Goal: Task Accomplishment & Management: Manage account settings

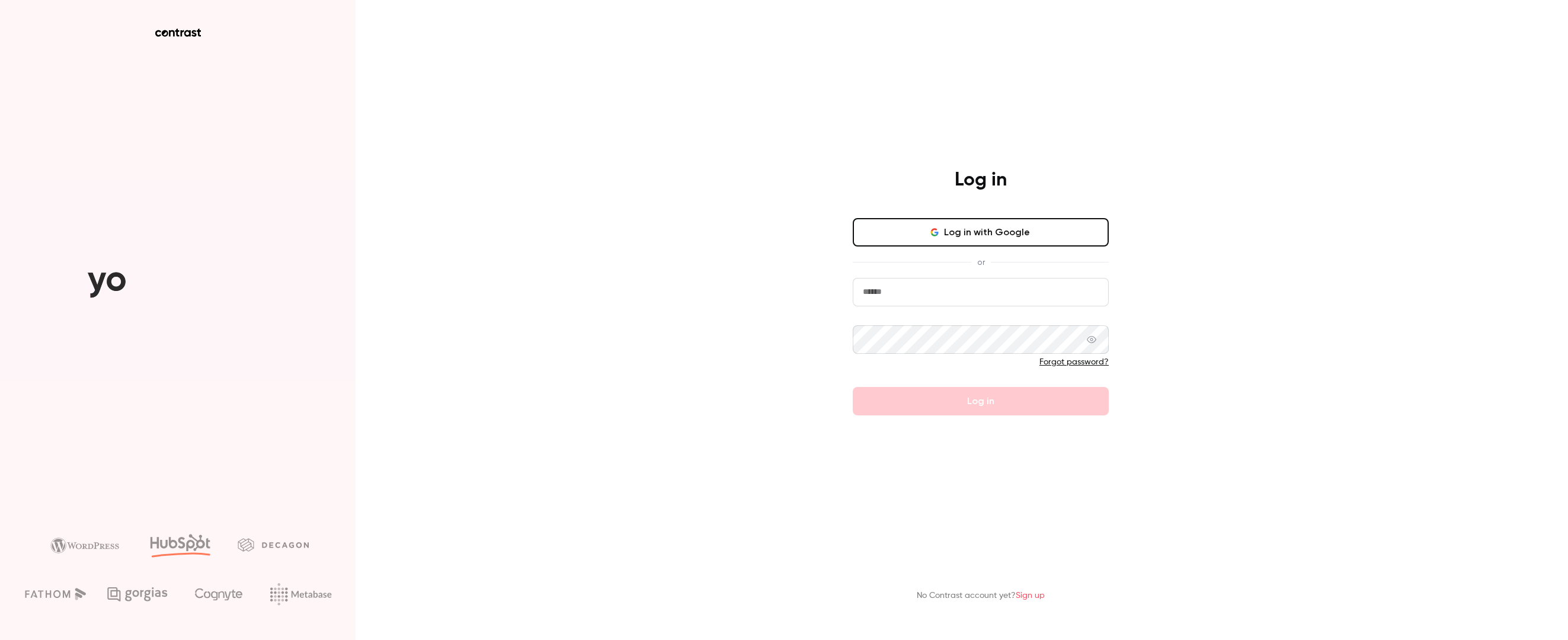
click at [935, 293] on input "email" at bounding box center [980, 292] width 256 height 28
type input "**********"
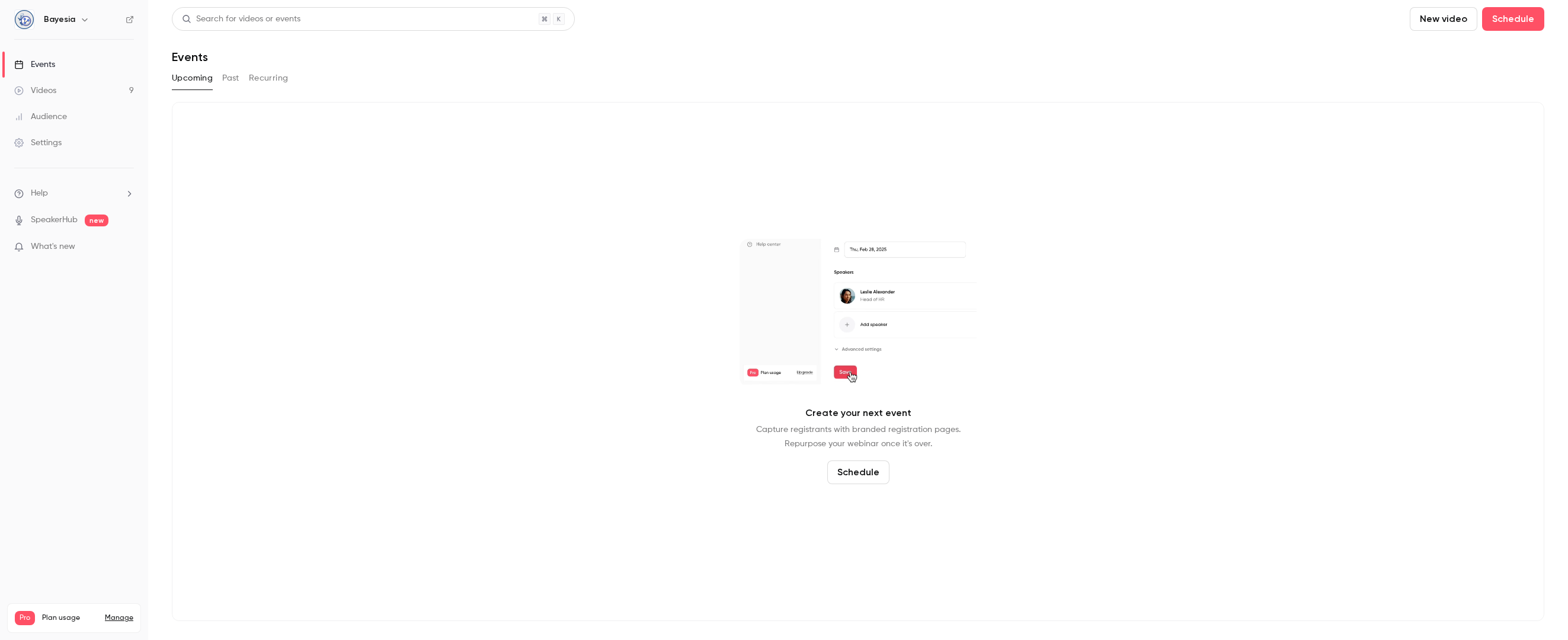
click at [227, 79] on button "Past" at bounding box center [230, 77] width 17 height 19
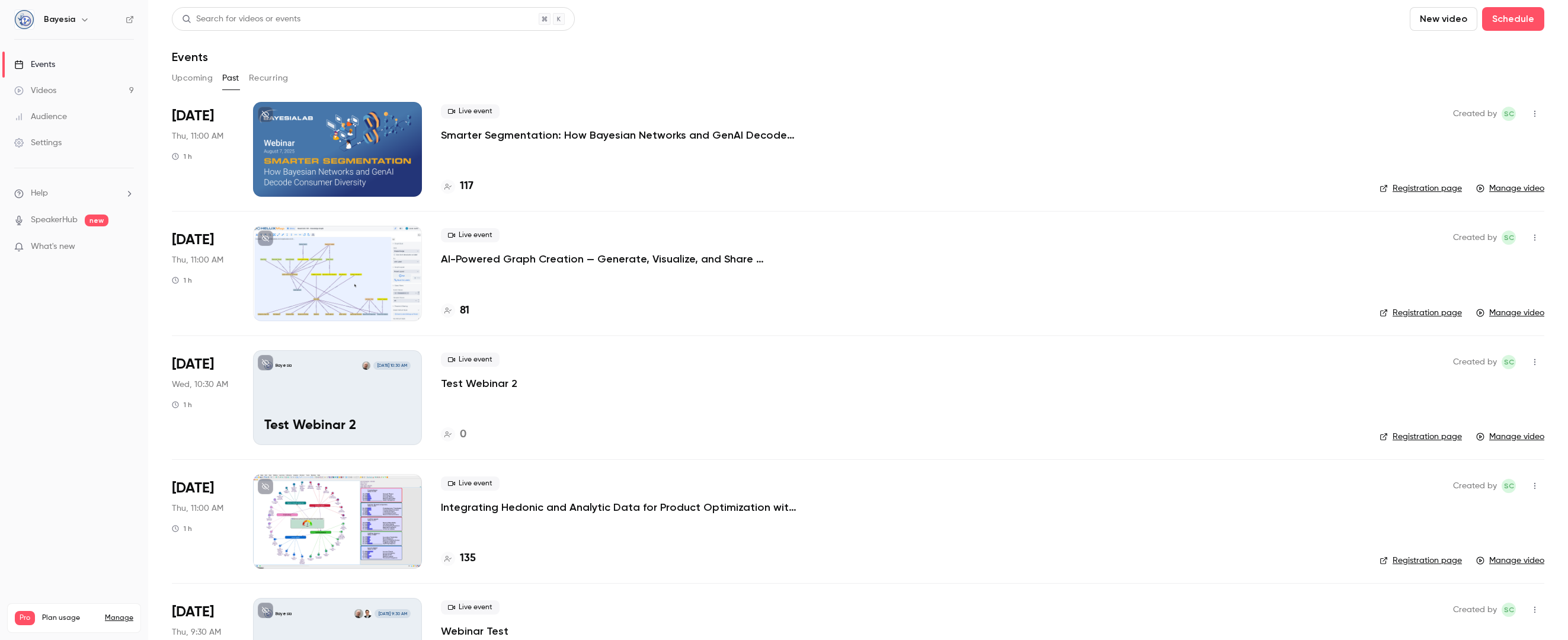
click at [83, 247] on p "What's new" at bounding box center [65, 247] width 101 height 12
click at [124, 618] on div at bounding box center [784, 320] width 1568 height 640
click at [123, 613] on link "Manage" at bounding box center [119, 618] width 28 height 10
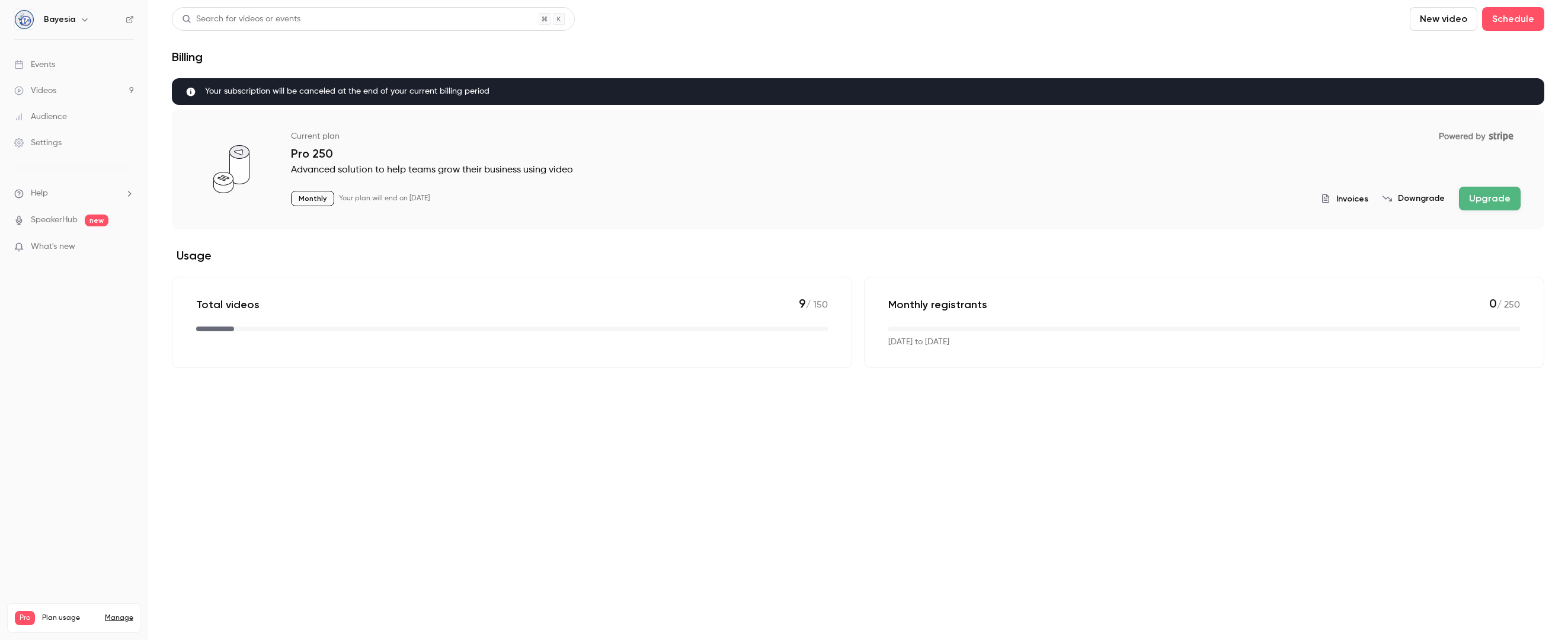
click at [48, 66] on div "Events" at bounding box center [35, 64] width 41 height 12
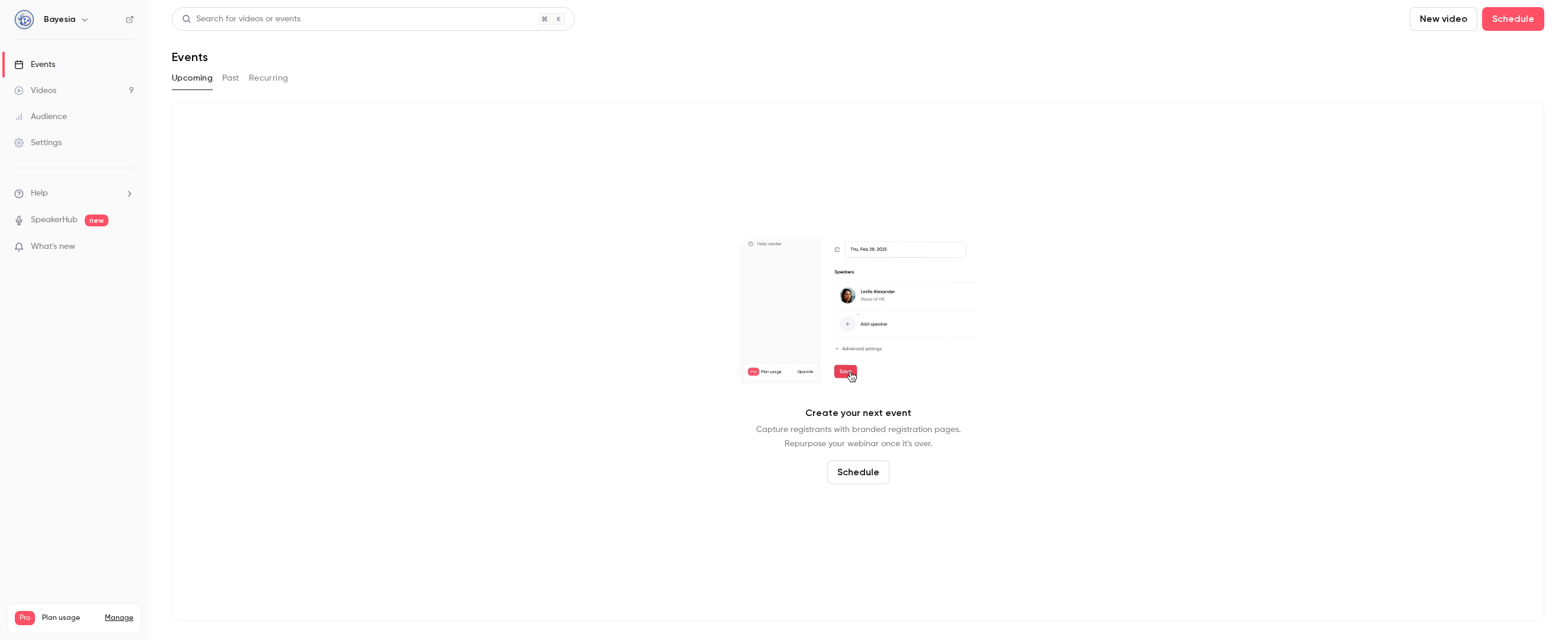
click at [45, 90] on div "Videos" at bounding box center [35, 91] width 42 height 12
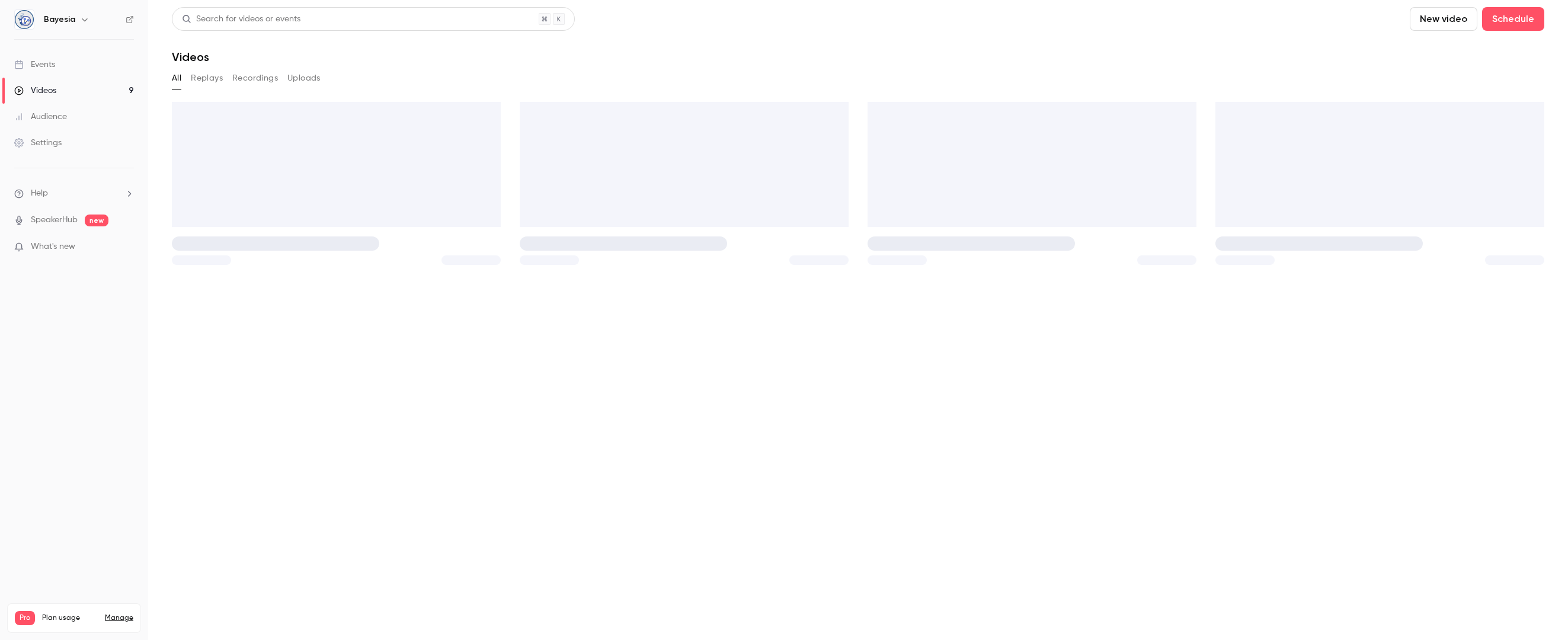
click at [48, 142] on div "Settings" at bounding box center [38, 142] width 48 height 12
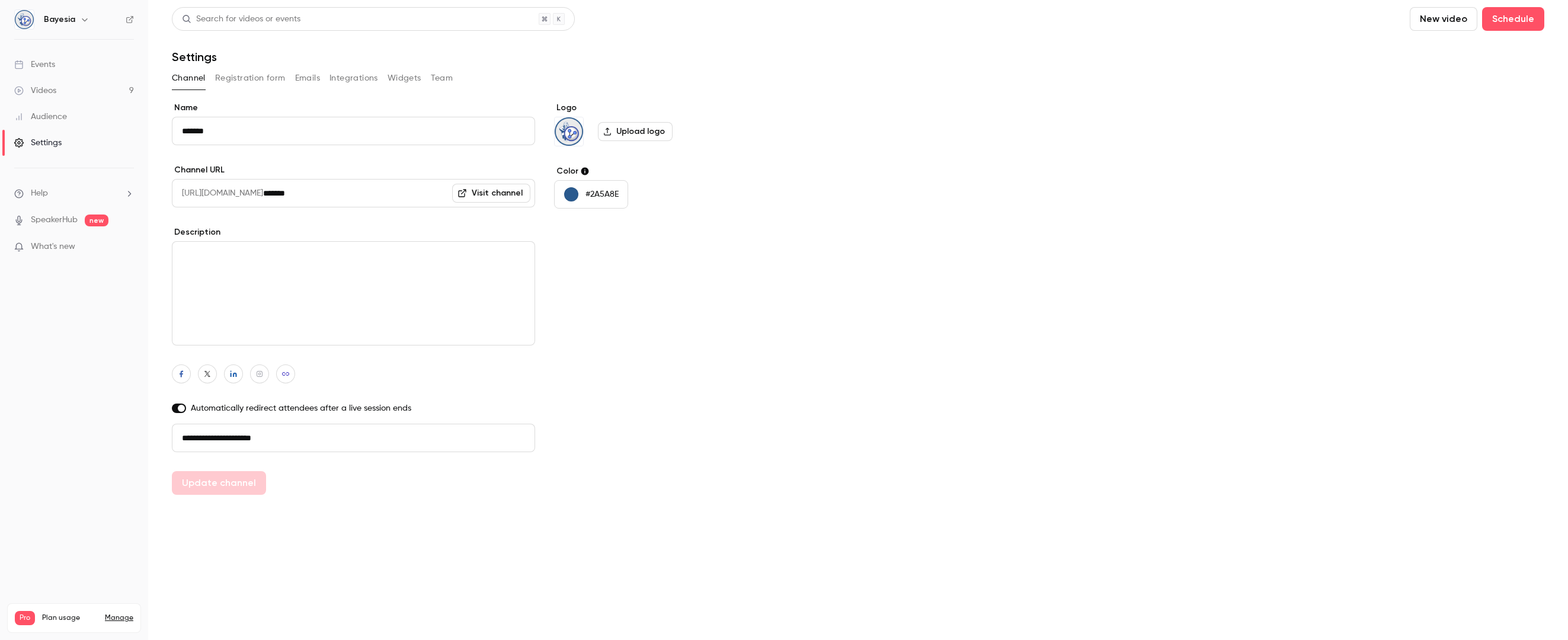
click at [240, 77] on button "Registration form" at bounding box center [250, 77] width 71 height 19
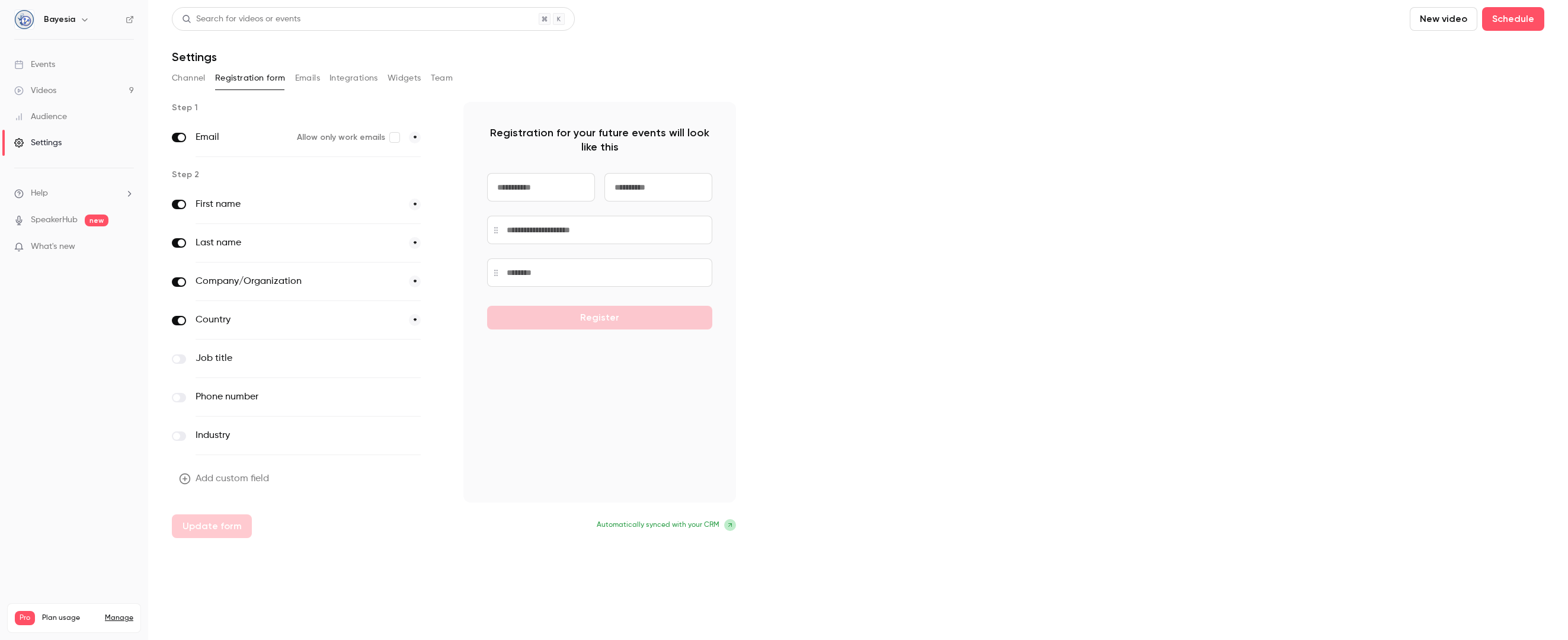
click at [306, 80] on button "Emails" at bounding box center [308, 77] width 25 height 19
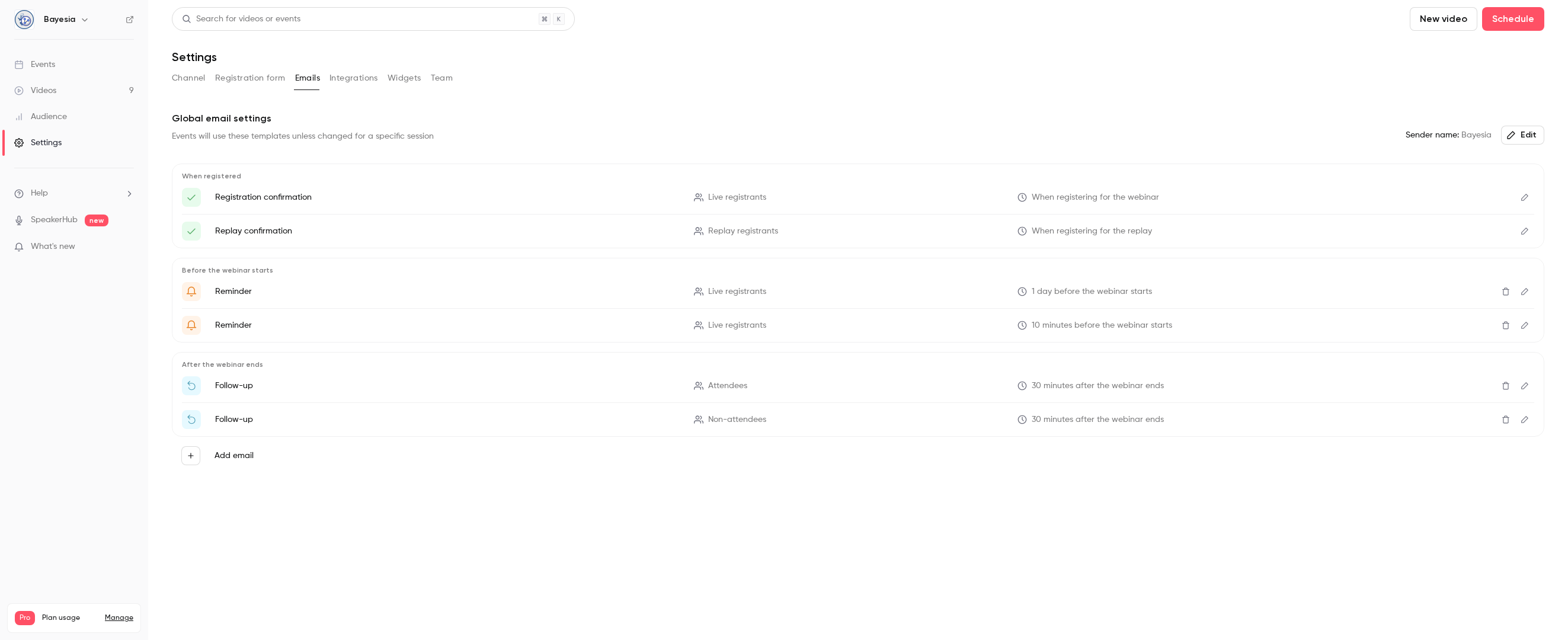
click at [364, 78] on button "Integrations" at bounding box center [353, 77] width 48 height 19
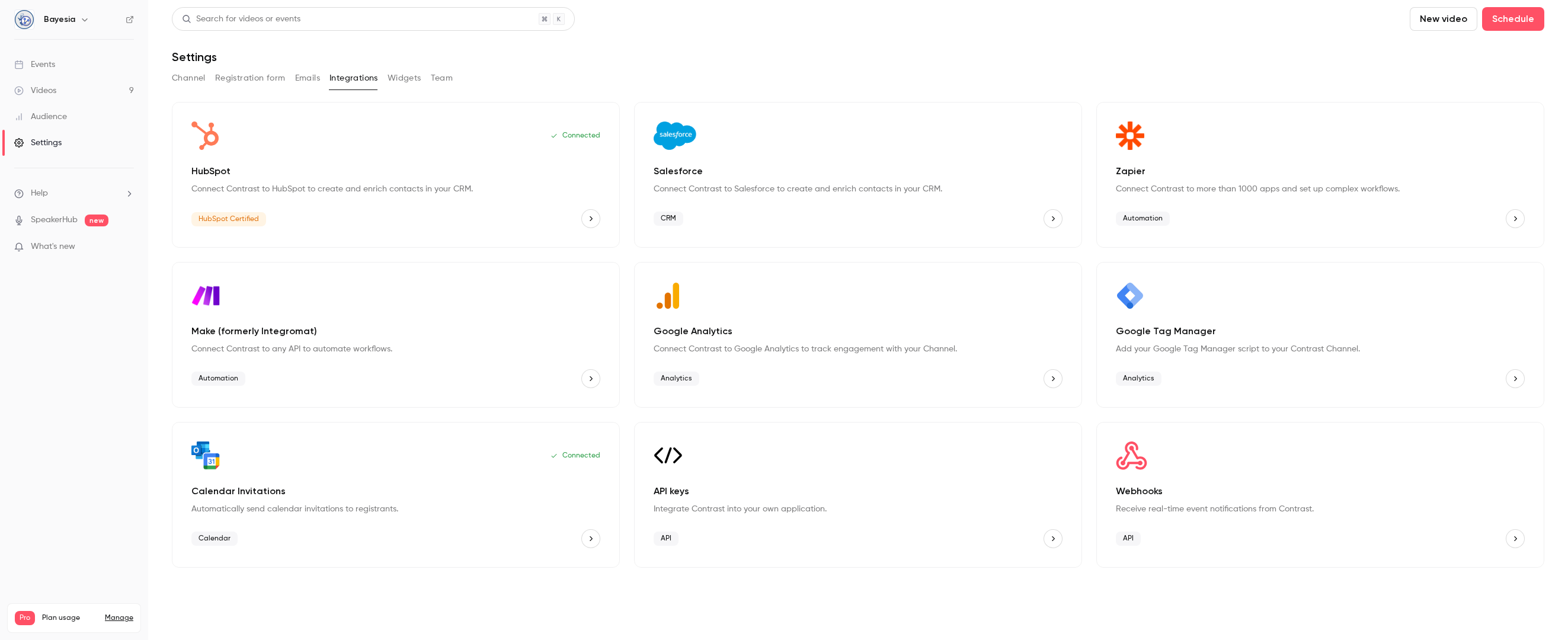
click at [404, 81] on button "Widgets" at bounding box center [404, 77] width 34 height 19
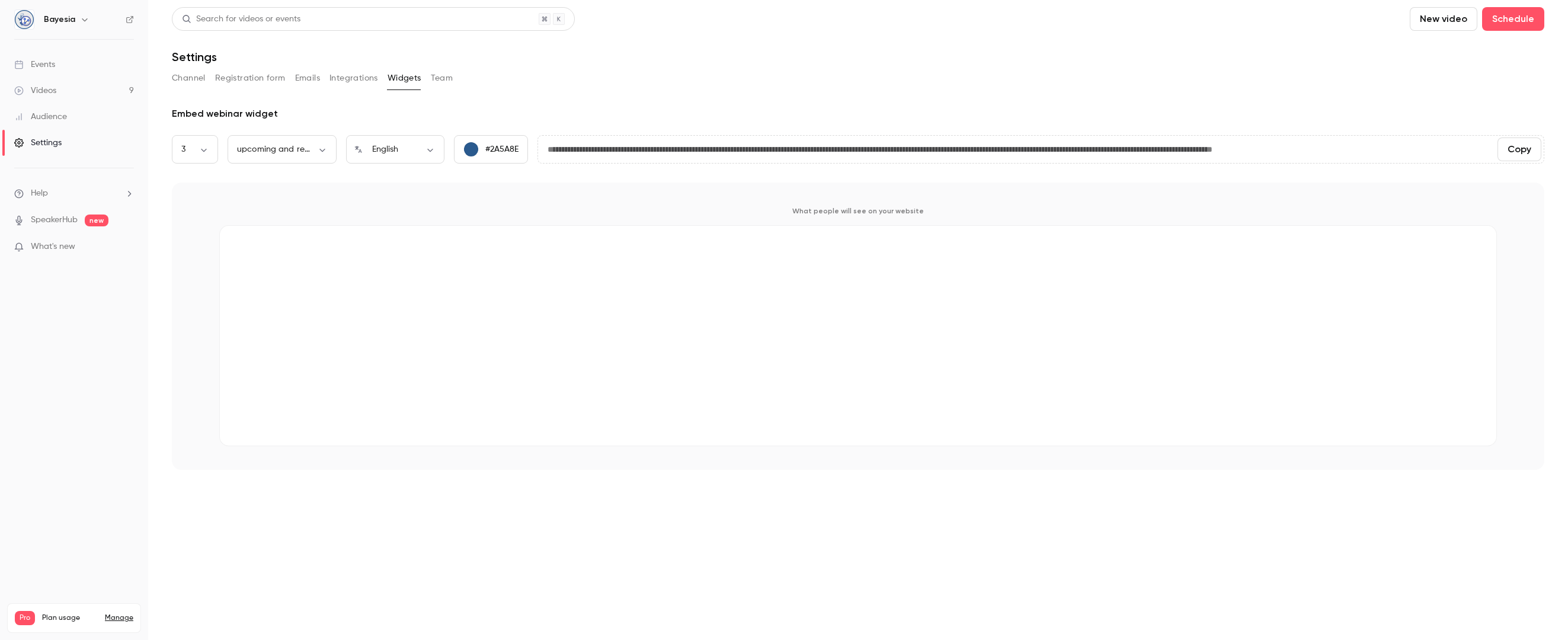
click at [441, 79] on button "Team" at bounding box center [442, 77] width 23 height 19
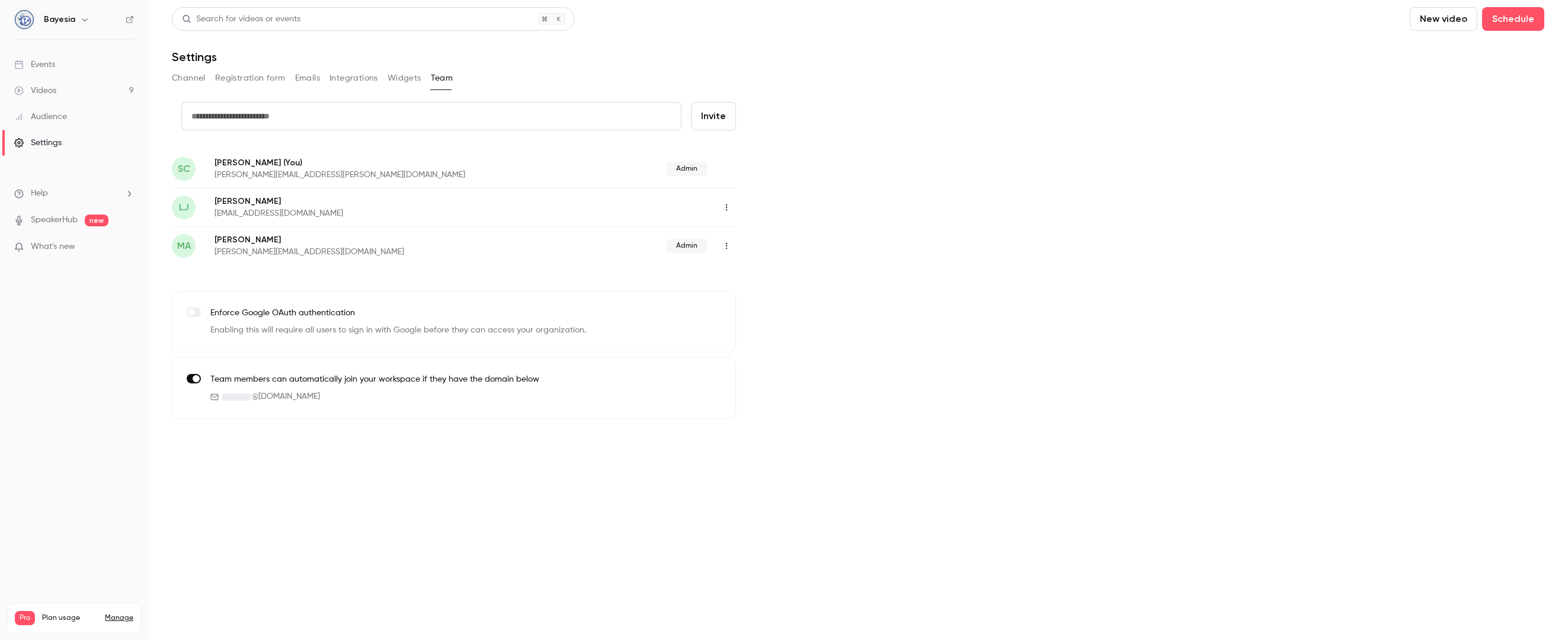
click at [725, 247] on icon "button" at bounding box center [727, 246] width 10 height 8
click at [760, 305] on div "Delete member" at bounding box center [791, 306] width 90 height 12
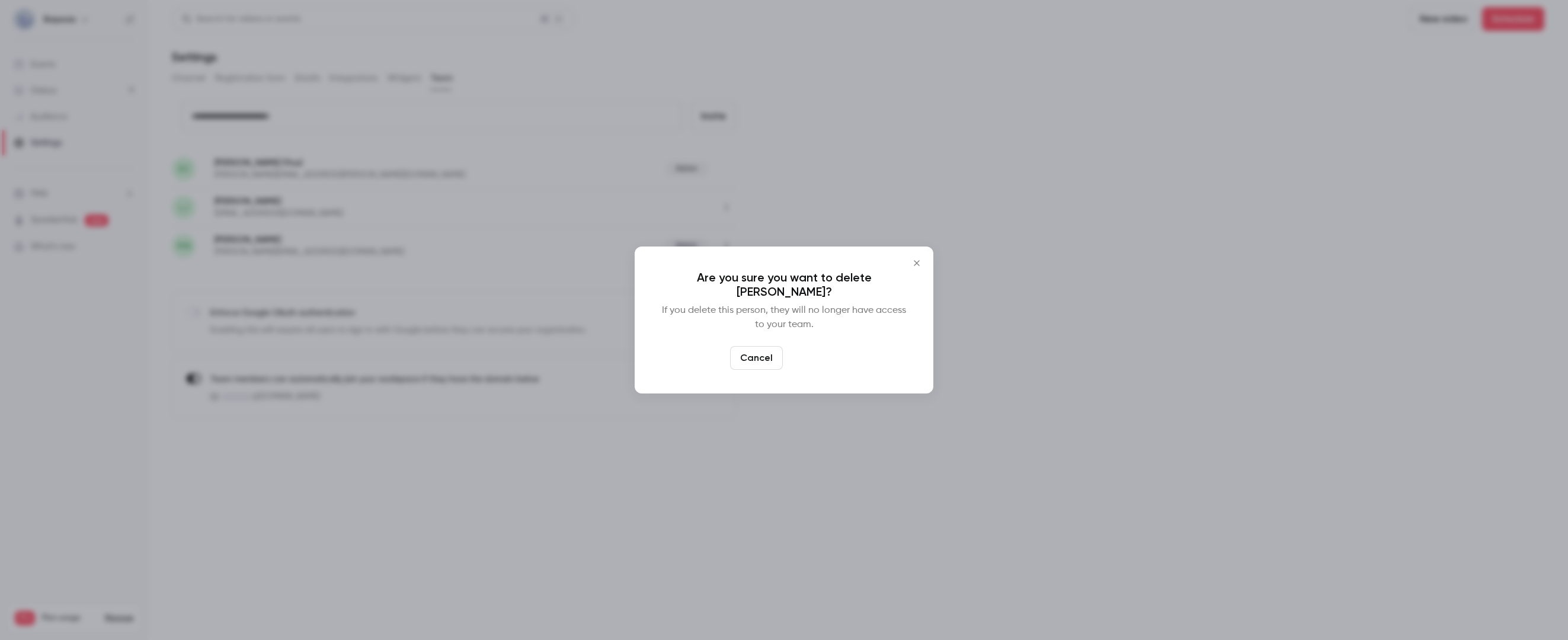
click at [819, 354] on button "Delete" at bounding box center [813, 357] width 51 height 23
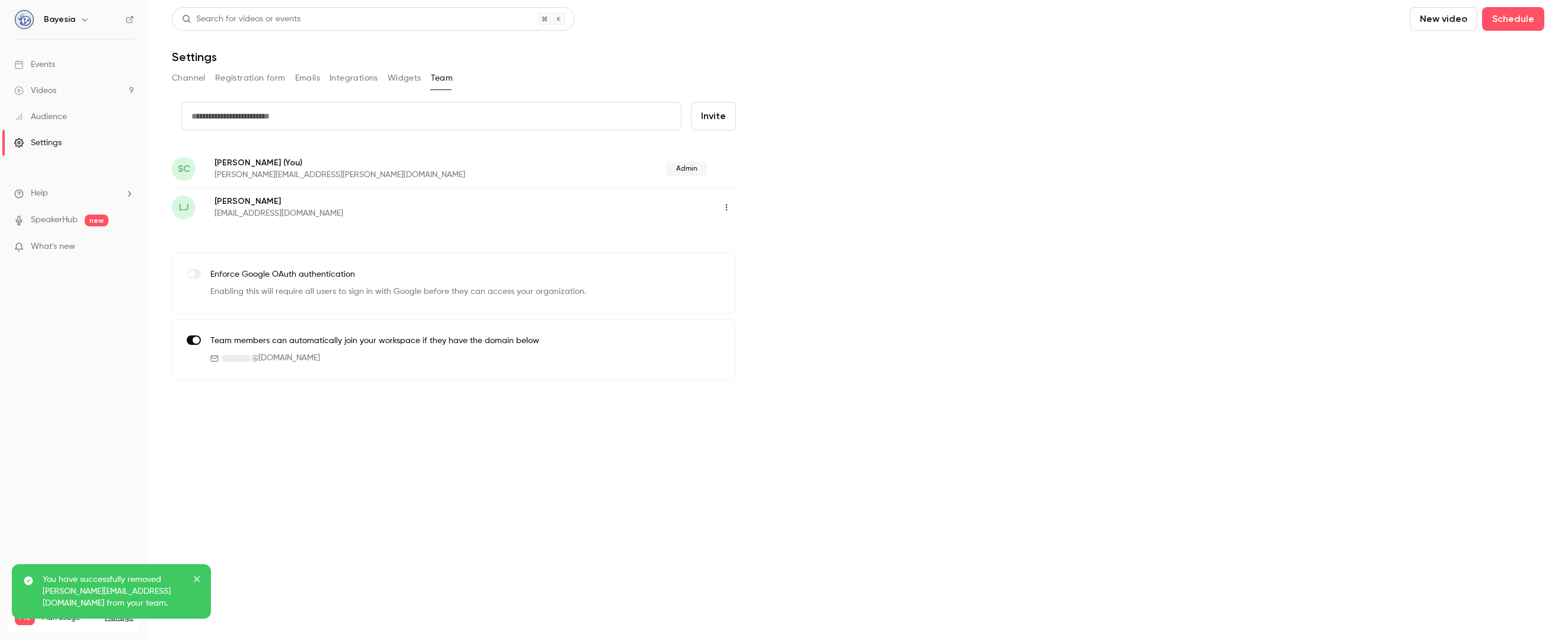
click at [59, 222] on link "SpeakerHub" at bounding box center [55, 220] width 47 height 12
click at [53, 118] on div "Audience" at bounding box center [41, 116] width 53 height 12
